Goal: Task Accomplishment & Management: Complete application form

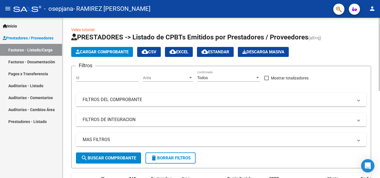
click at [106, 54] on span "Cargar Comprobante" at bounding box center [102, 52] width 53 height 5
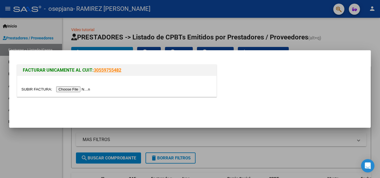
click at [78, 90] on input "file" at bounding box center [56, 90] width 70 height 6
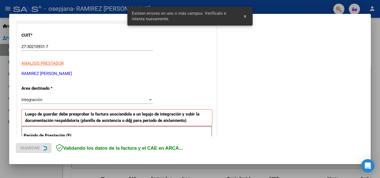
scroll to position [126, 0]
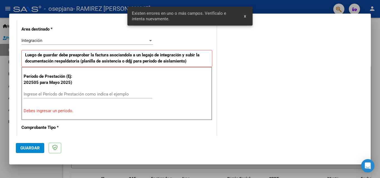
click at [82, 91] on div "Ingrese el Período de Prestación como indica el ejemplo" at bounding box center [88, 94] width 129 height 8
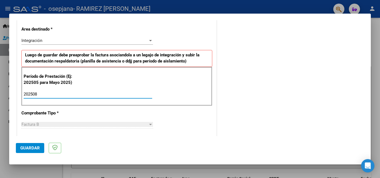
type input "202508"
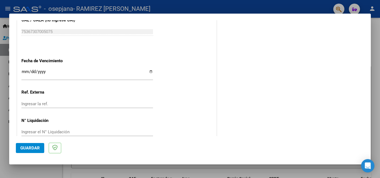
scroll to position [374, 0]
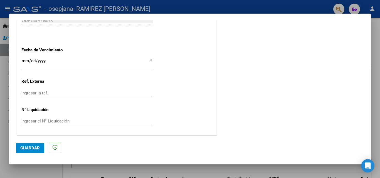
click at [29, 148] on span "Guardar" at bounding box center [29, 148] width 19 height 5
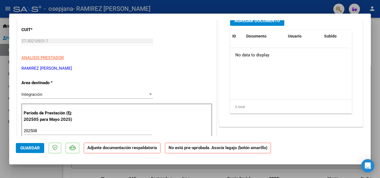
scroll to position [58, 0]
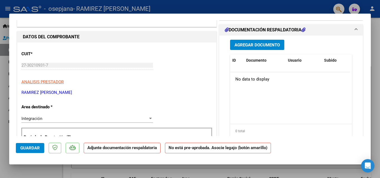
click at [257, 45] on span "Agregar Documento" at bounding box center [257, 45] width 45 height 5
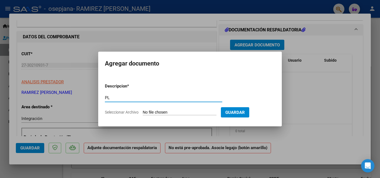
type input "P"
type input "ASISTENCIA"
click at [156, 113] on input "Seleccionar Archivo" at bounding box center [180, 112] width 74 height 5
type input "C:\fakepath\KIARA [DATE].pdf"
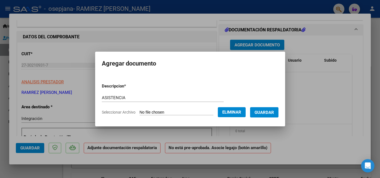
click at [266, 110] on span "Guardar" at bounding box center [264, 112] width 19 height 5
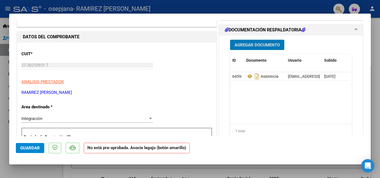
click at [31, 146] on span "Guardar" at bounding box center [29, 148] width 19 height 5
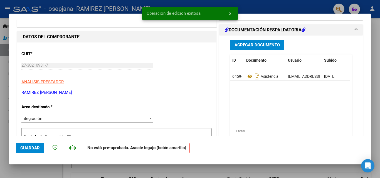
click at [230, 14] on span "x" at bounding box center [230, 13] width 2 height 5
